Goal: Transaction & Acquisition: Purchase product/service

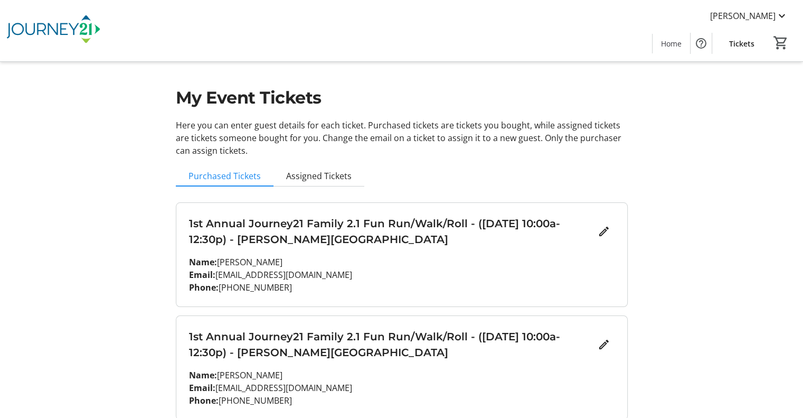
scroll to position [2, 0]
click at [319, 181] on span "Assigned Tickets" at bounding box center [318, 176] width 65 height 8
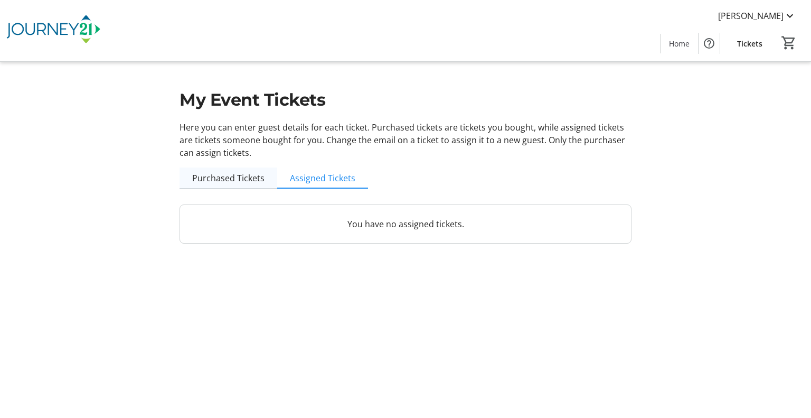
click at [245, 181] on span "Purchased Tickets" at bounding box center [228, 178] width 72 height 8
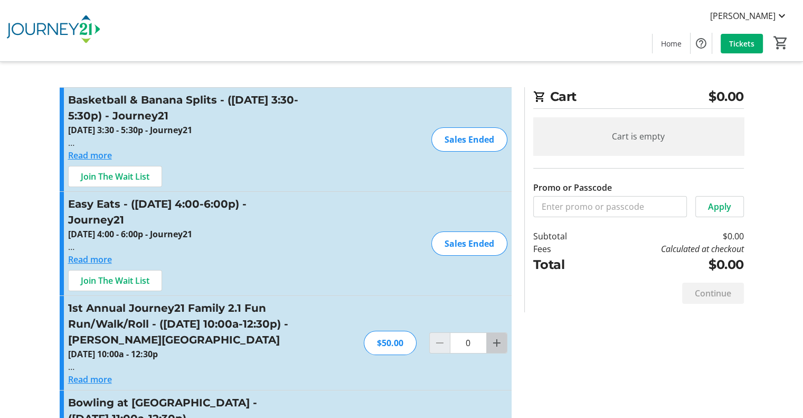
click at [491, 347] on mat-icon "Increment by one" at bounding box center [497, 342] width 13 height 13
type input "1"
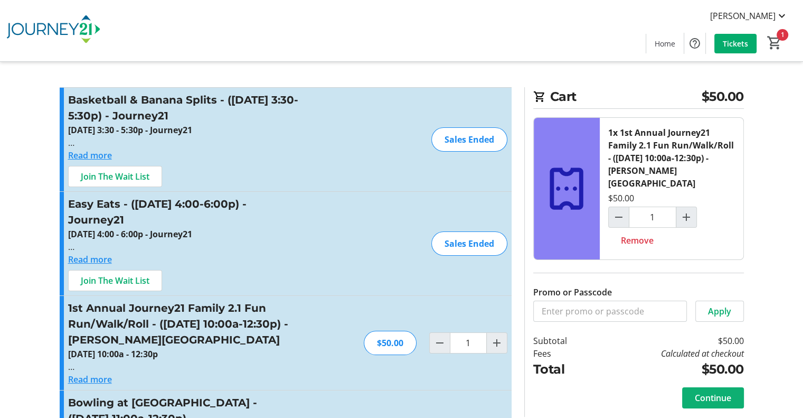
click at [713, 391] on span "Continue" at bounding box center [713, 397] width 36 height 13
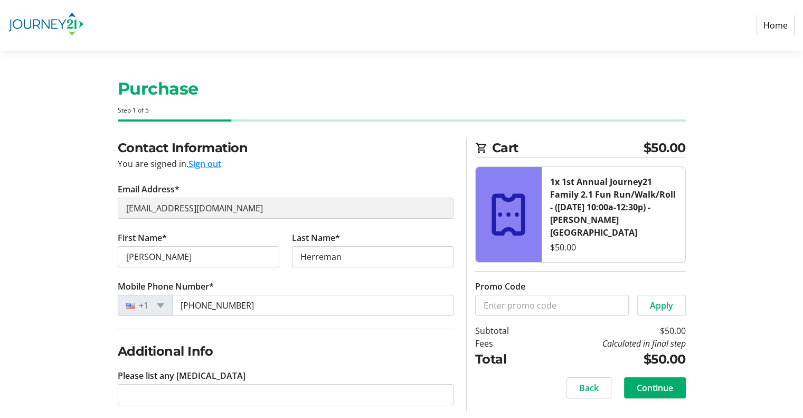
scroll to position [12, 0]
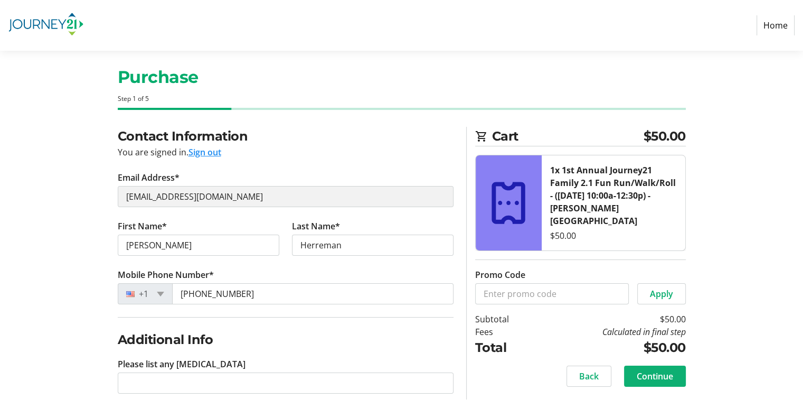
click at [632, 367] on span at bounding box center [655, 375] width 62 height 25
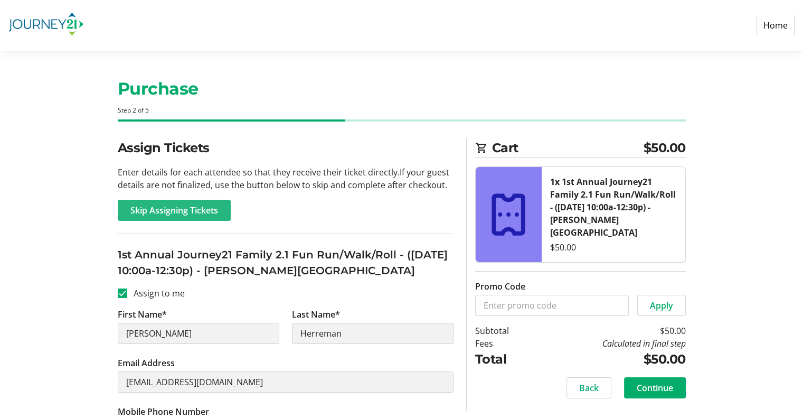
click at [215, 215] on span "Skip Assigning Tickets" at bounding box center [174, 210] width 88 height 13
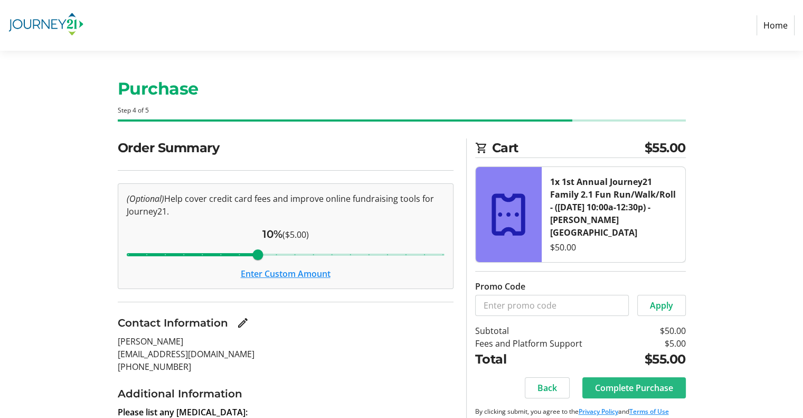
click at [606, 381] on span "Complete Purchase" at bounding box center [634, 387] width 78 height 13
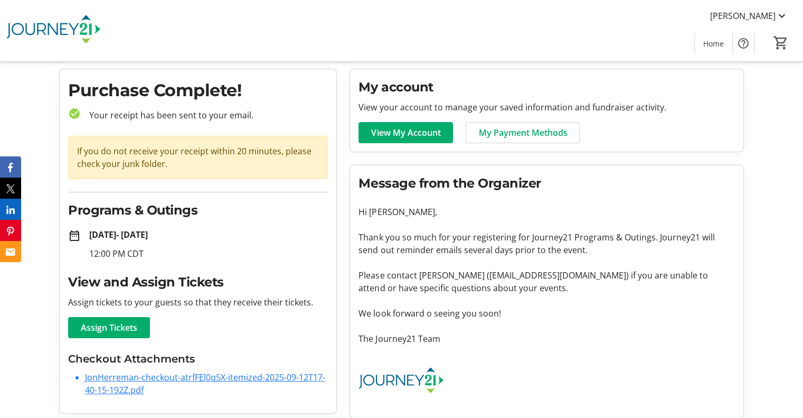
scroll to position [36, 0]
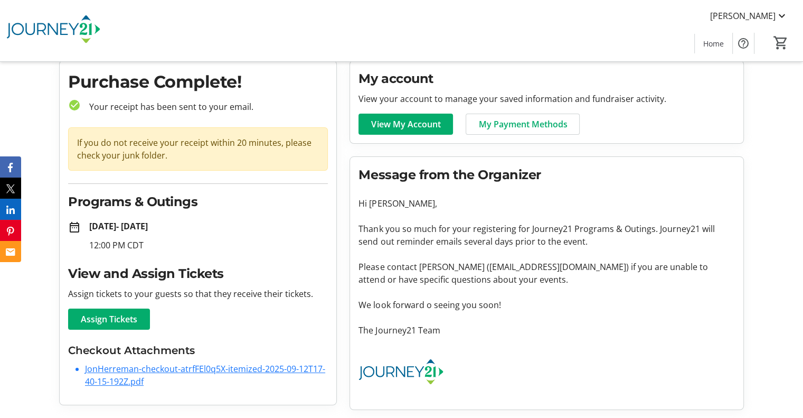
click at [178, 368] on link "JonHerreman-checkout-atrfFEl0q5X-itemized-2025-09-12T17-40-15-192Z.pdf" at bounding box center [205, 375] width 240 height 24
